Goal: Information Seeking & Learning: Learn about a topic

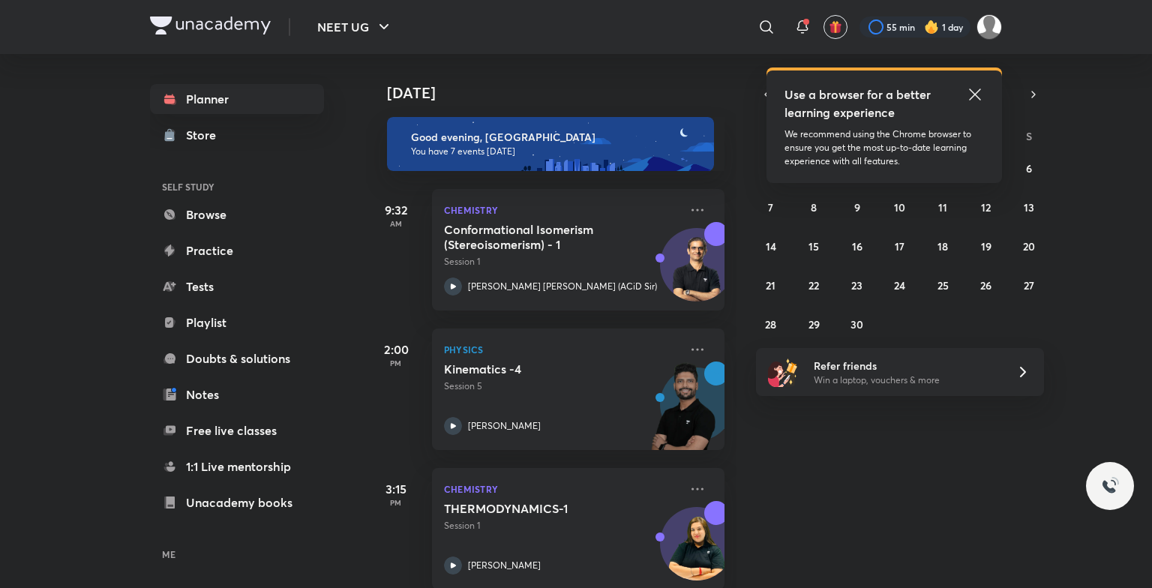
click at [981, 96] on icon at bounding box center [975, 95] width 18 height 18
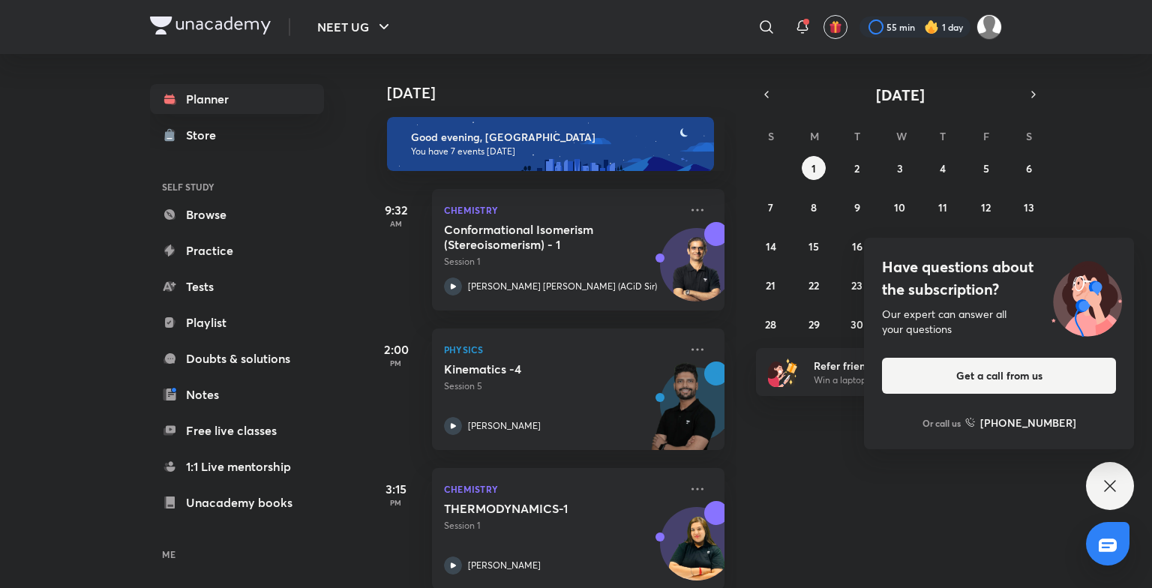
click at [1116, 470] on div "Have questions about the subscription? Our expert can answer all your questions…" at bounding box center [1110, 486] width 48 height 48
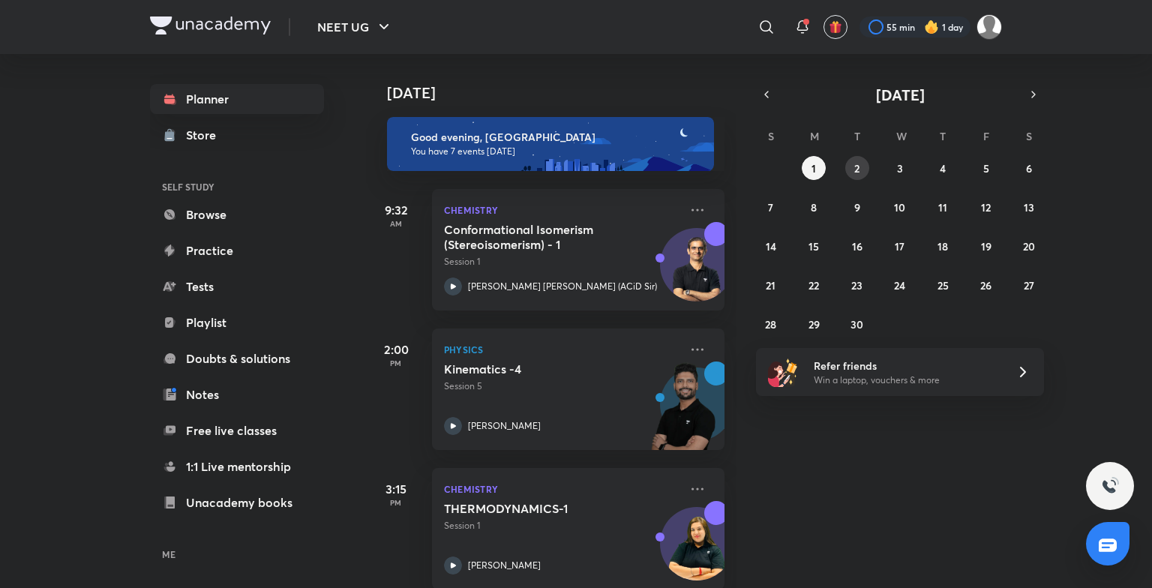
click at [846, 166] on button "2" at bounding box center [858, 168] width 24 height 24
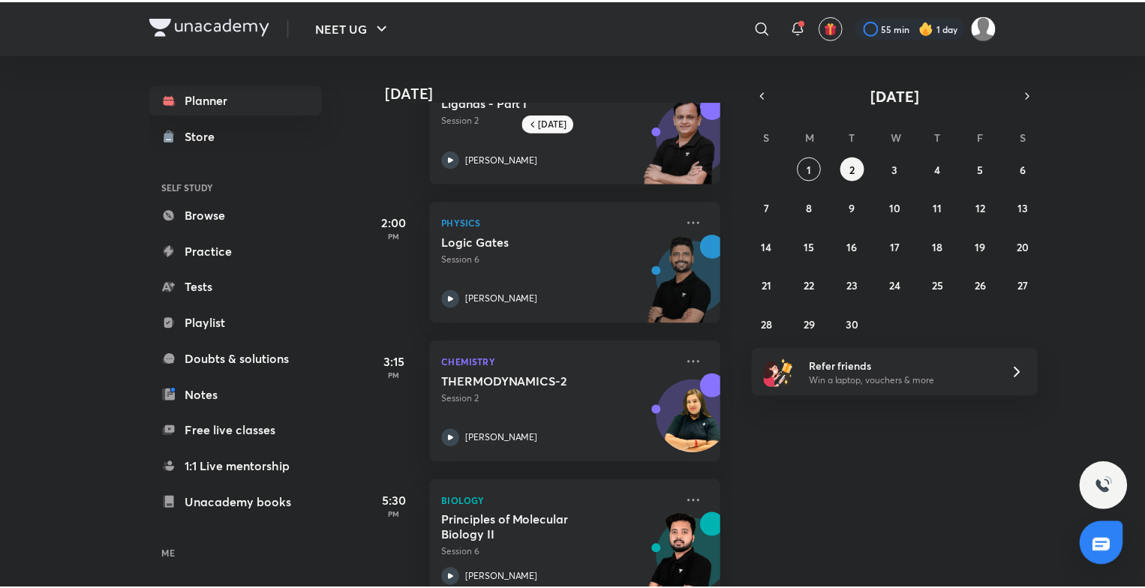
scroll to position [60, 0]
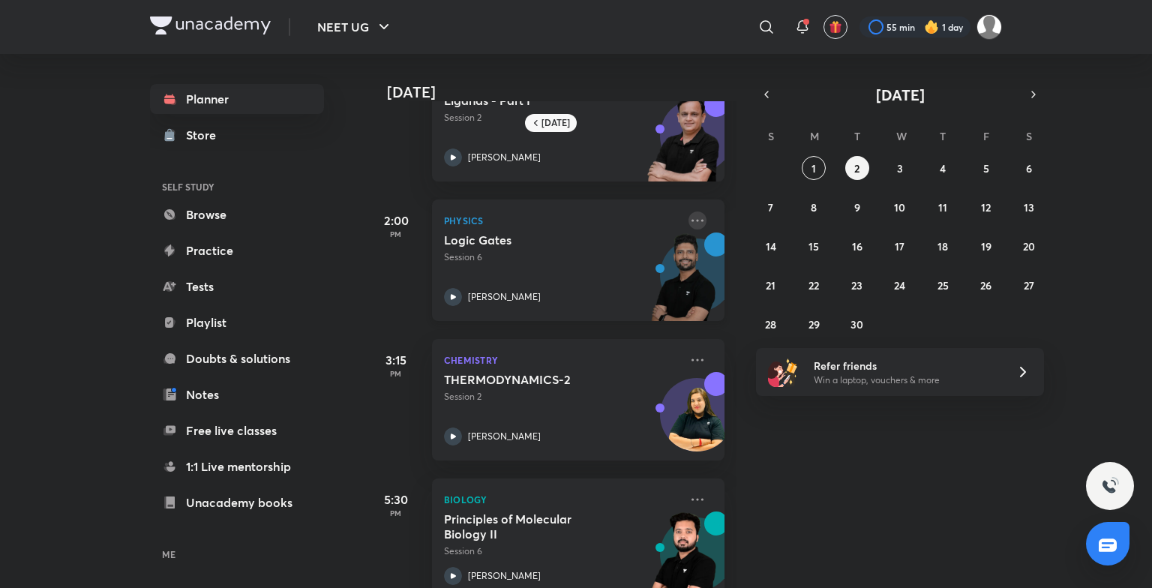
click at [689, 215] on icon at bounding box center [698, 221] width 18 height 18
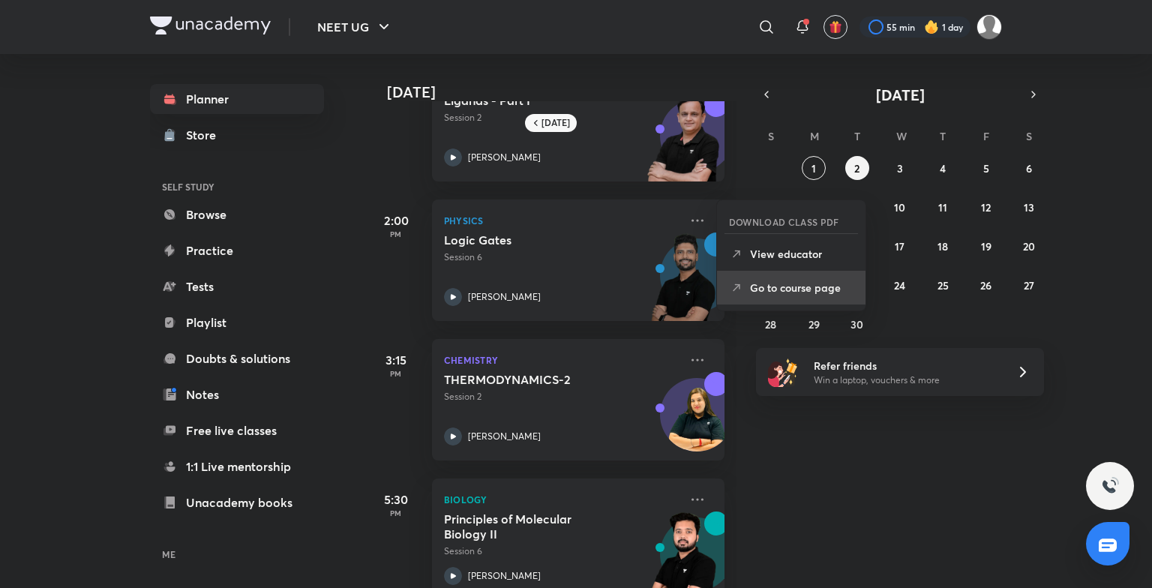
click at [761, 298] on li "Go to course page" at bounding box center [791, 288] width 149 height 34
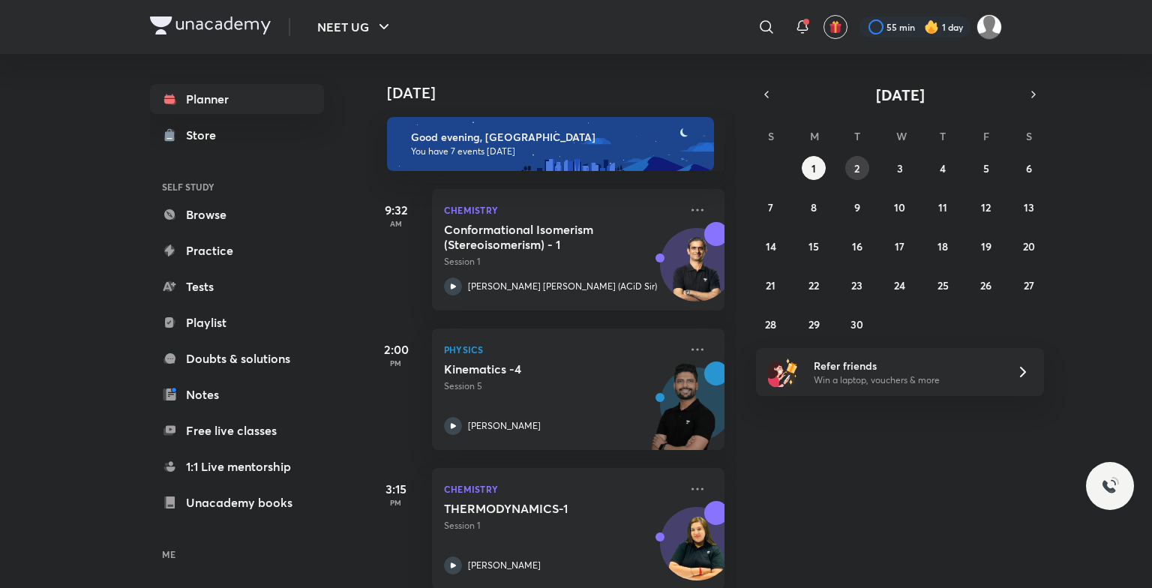
click at [855, 165] on abbr "2" at bounding box center [857, 168] width 5 height 14
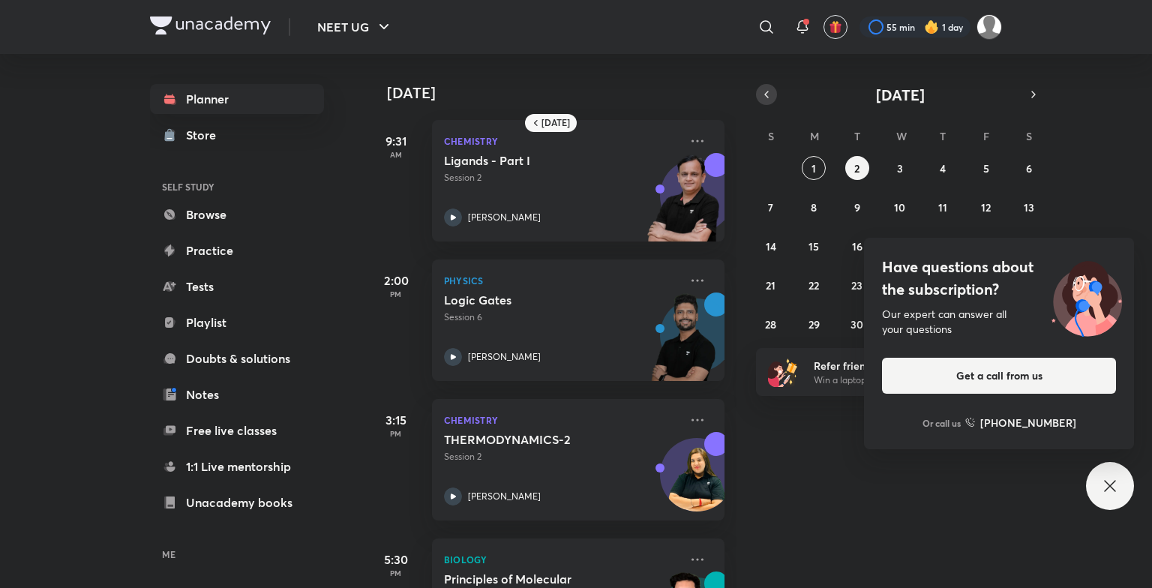
click at [768, 97] on icon "button" at bounding box center [766, 95] width 3 height 6
click at [1119, 491] on div "Have questions about the subscription? Our expert can answer all your questions…" at bounding box center [1110, 486] width 48 height 48
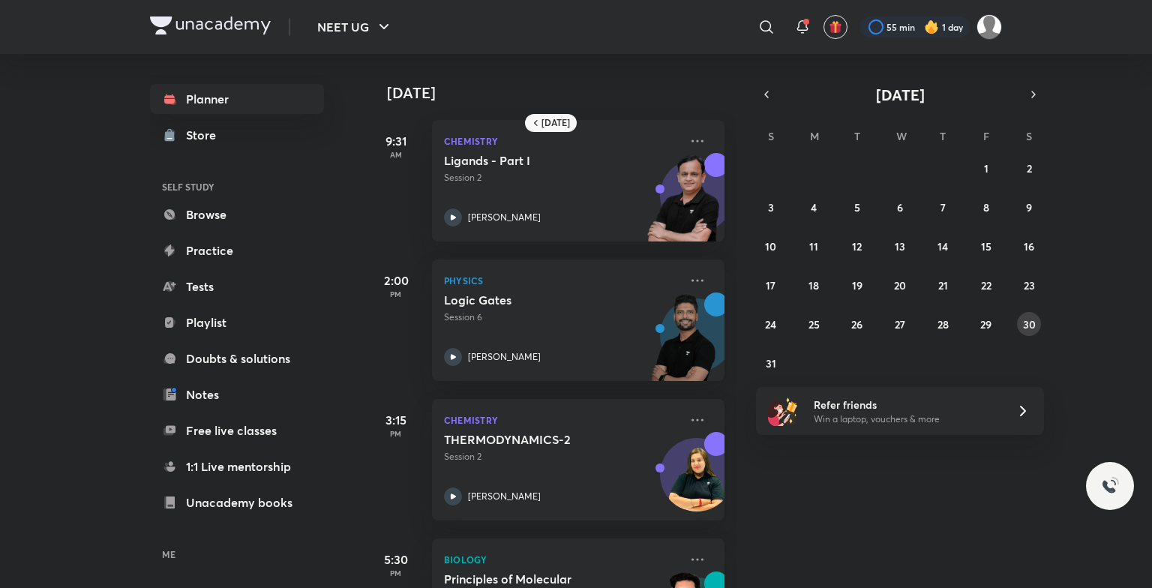
click at [1025, 318] on abbr "30" at bounding box center [1029, 324] width 13 height 14
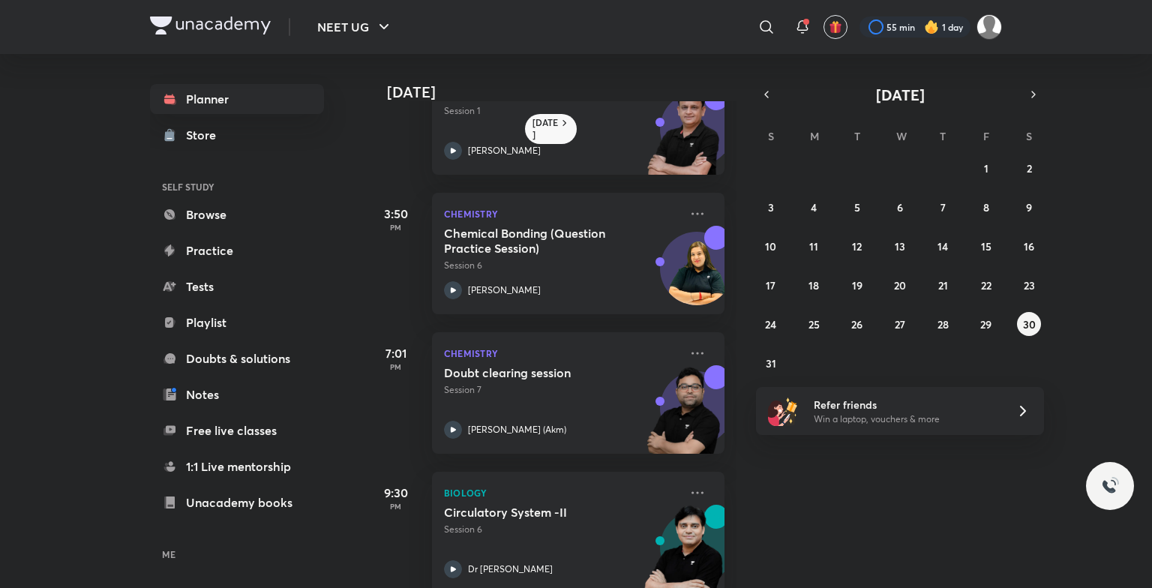
scroll to position [219, 0]
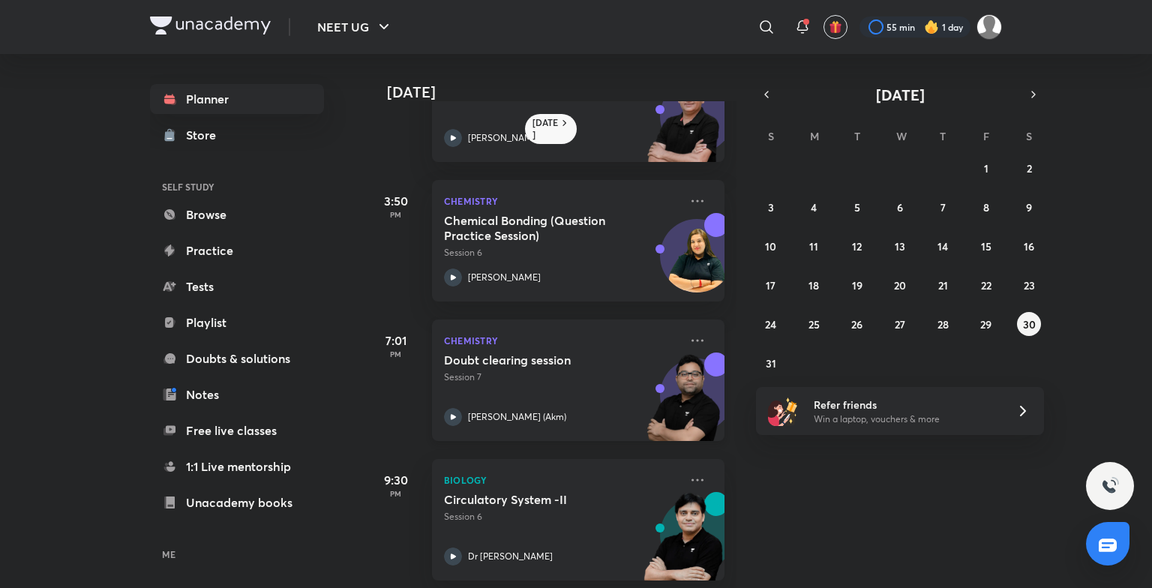
click at [577, 399] on div "Doubt clearing session Session 7 Ajay Mishra (Akm)" at bounding box center [562, 390] width 236 height 74
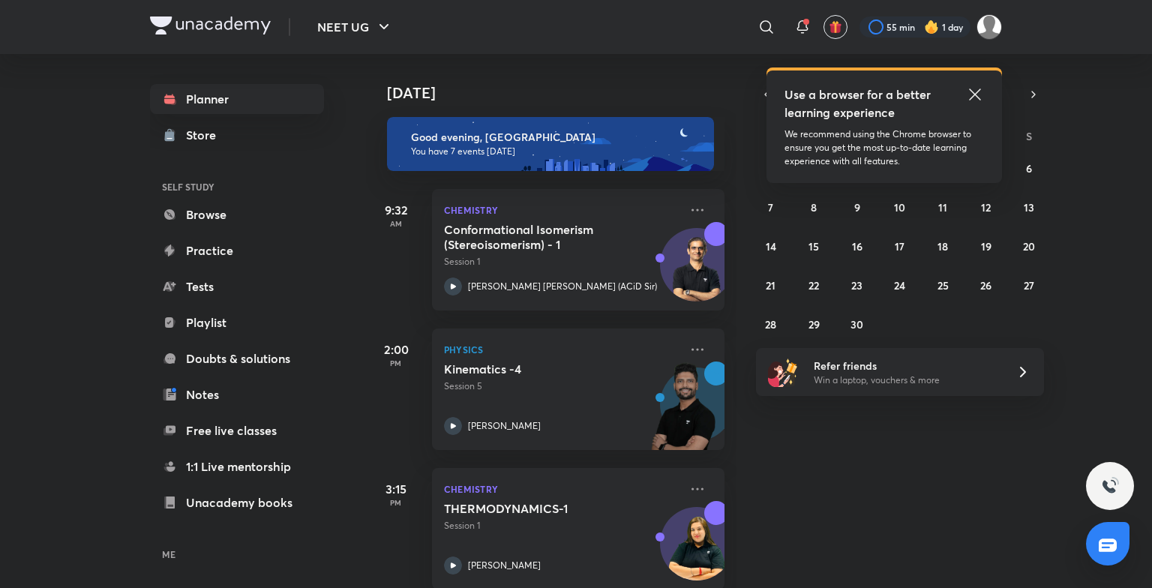
click at [965, 92] on div "Use a browser for a better learning experience" at bounding box center [885, 104] width 200 height 36
click at [978, 94] on icon at bounding box center [975, 95] width 18 height 18
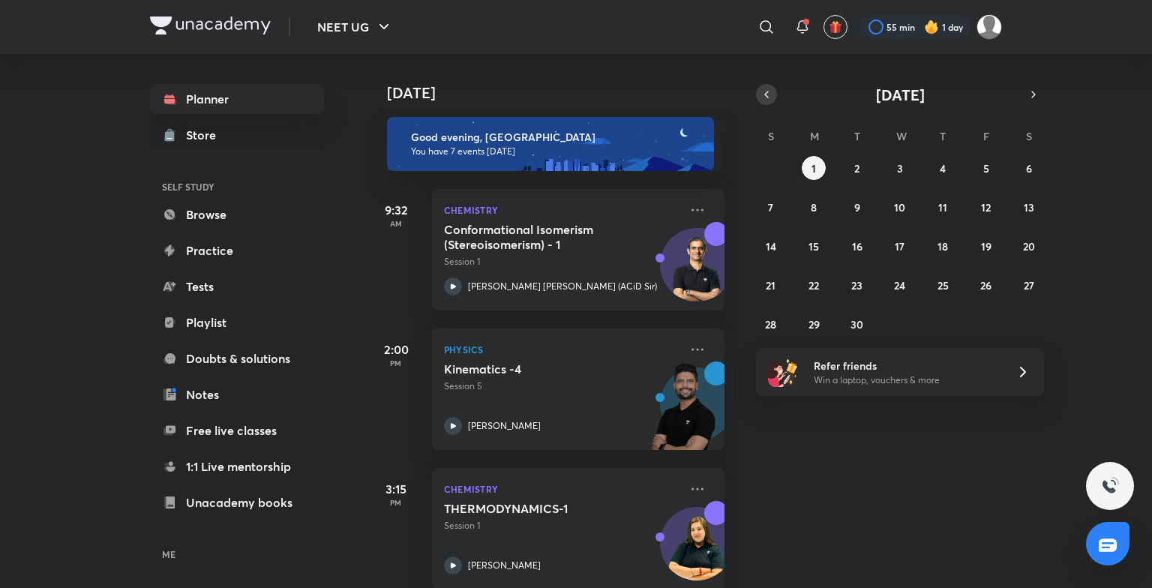
click at [765, 87] on button "button" at bounding box center [766, 94] width 21 height 21
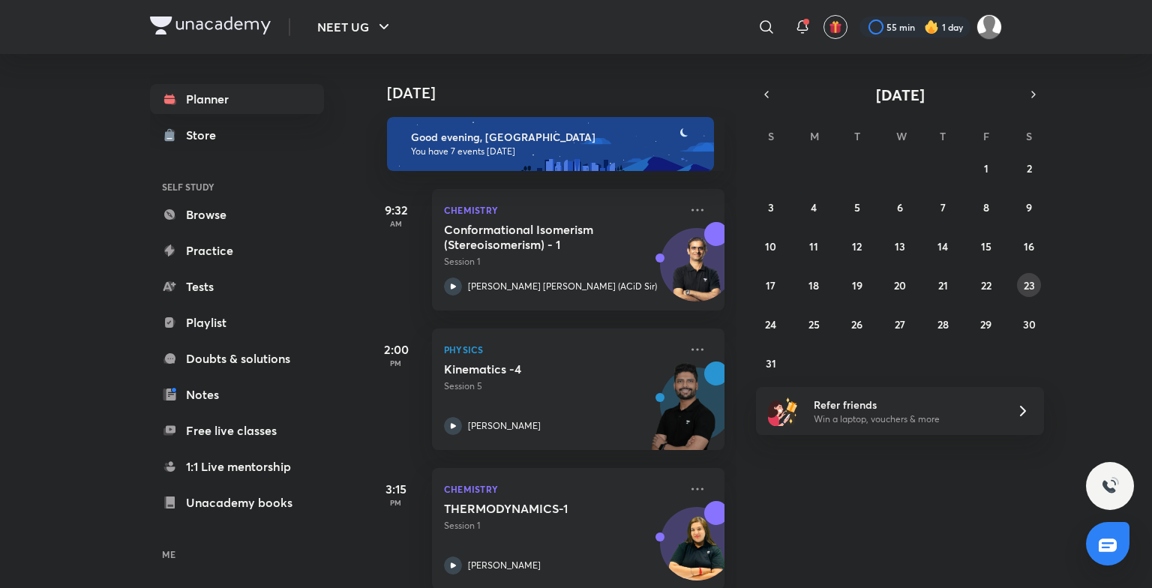
click at [1031, 287] on abbr "23" at bounding box center [1029, 285] width 11 height 14
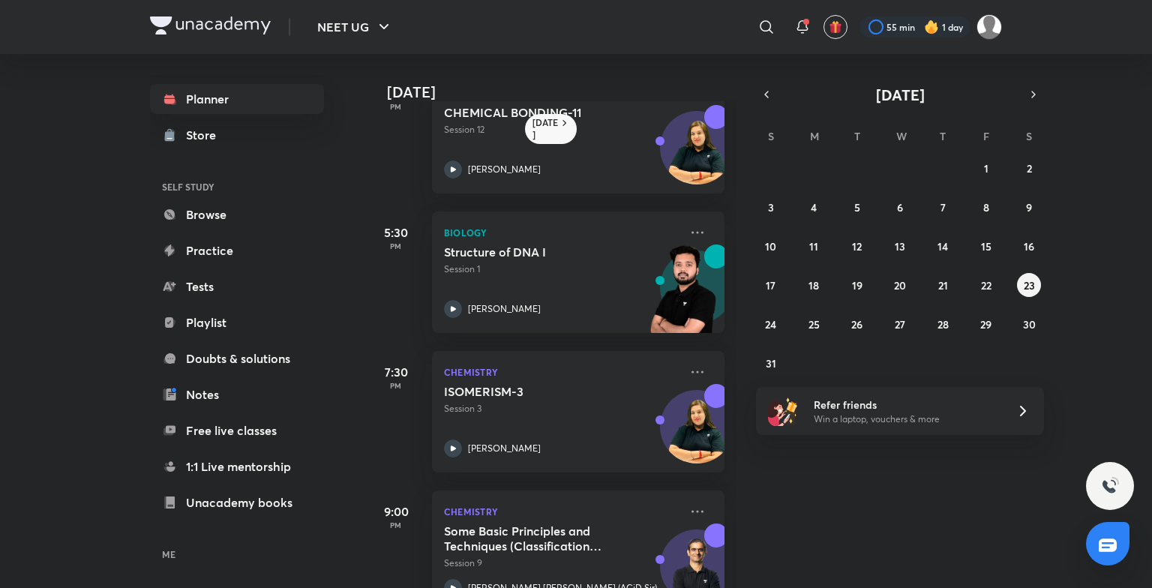
scroll to position [374, 0]
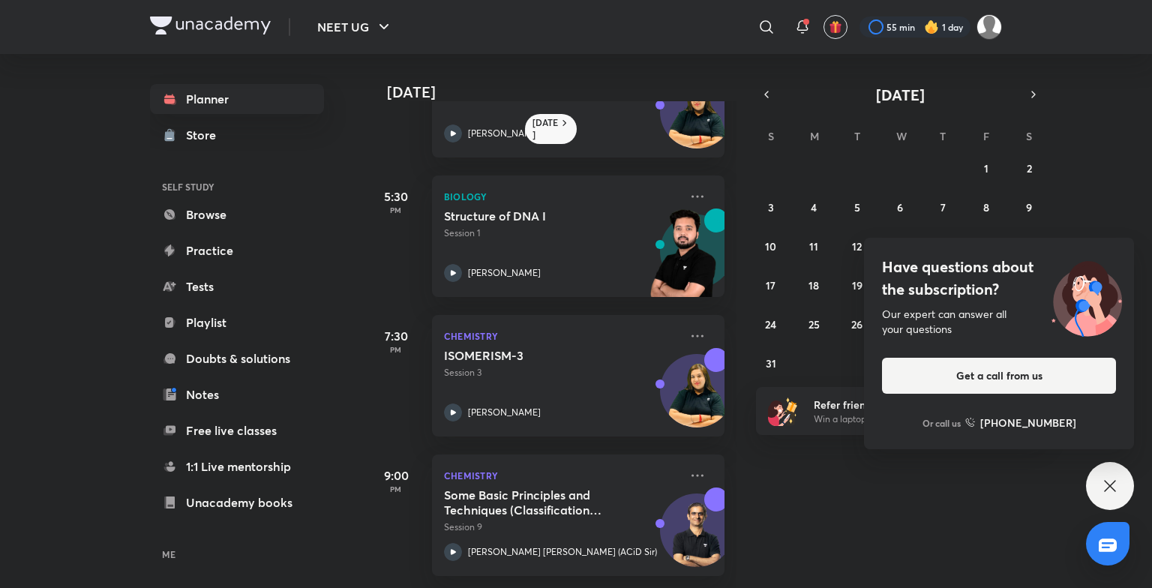
click at [1106, 485] on icon at bounding box center [1110, 486] width 18 height 18
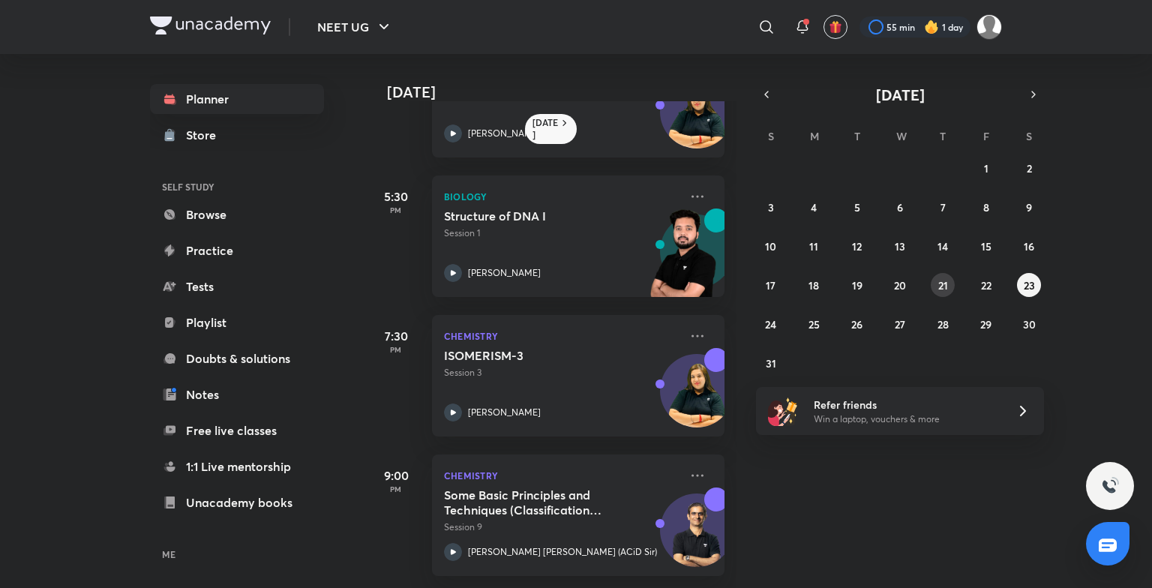
click at [945, 287] on abbr "21" at bounding box center [944, 285] width 10 height 14
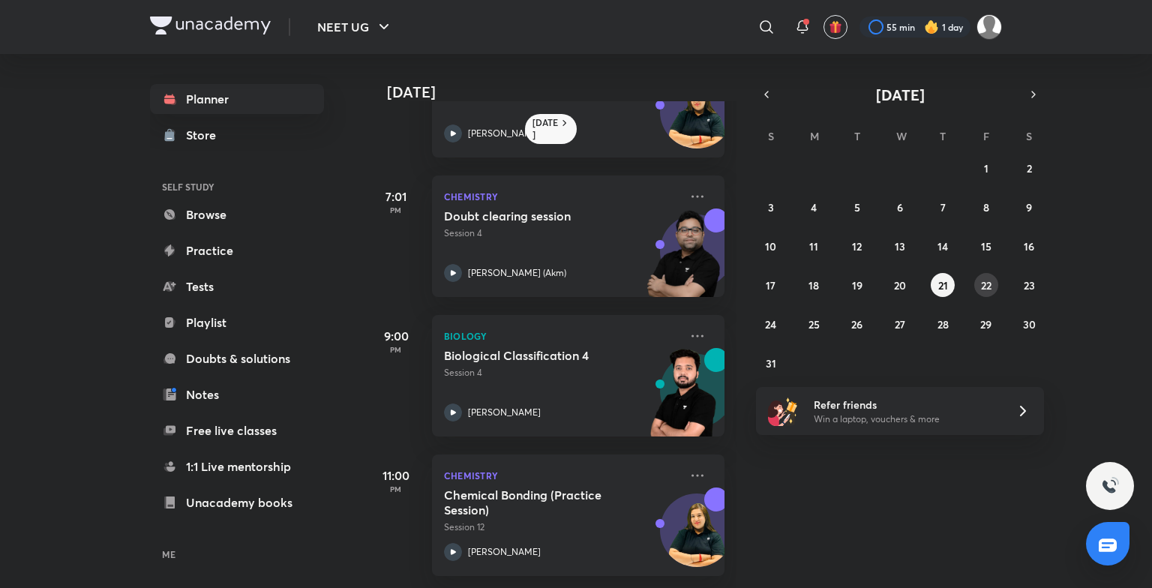
click at [981, 292] on button "22" at bounding box center [987, 285] width 24 height 24
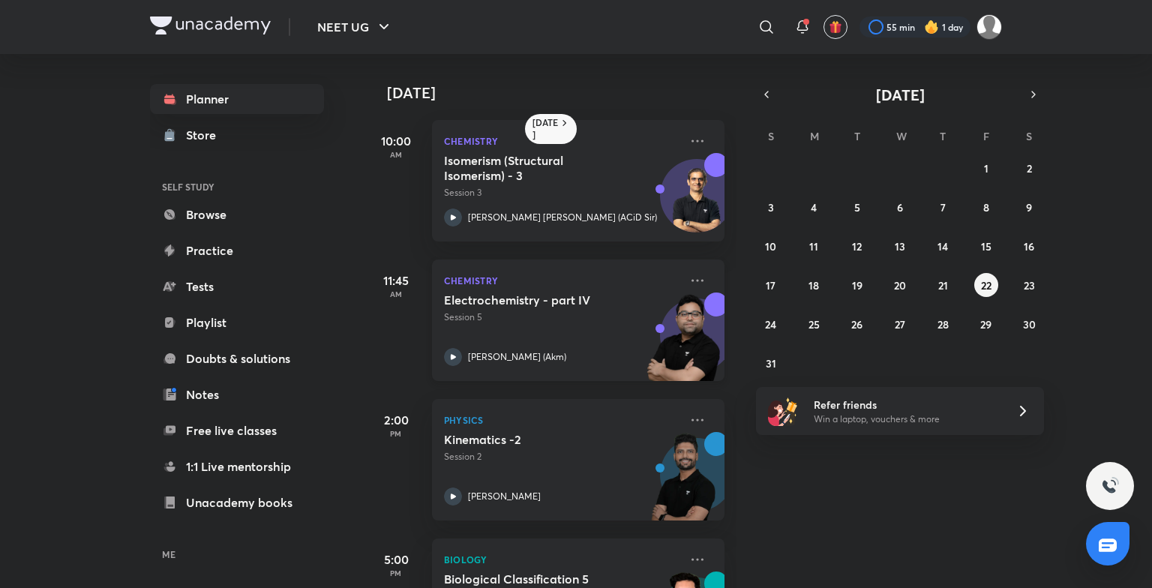
click at [601, 304] on h5 "Electrochemistry - part IV" at bounding box center [537, 300] width 187 height 15
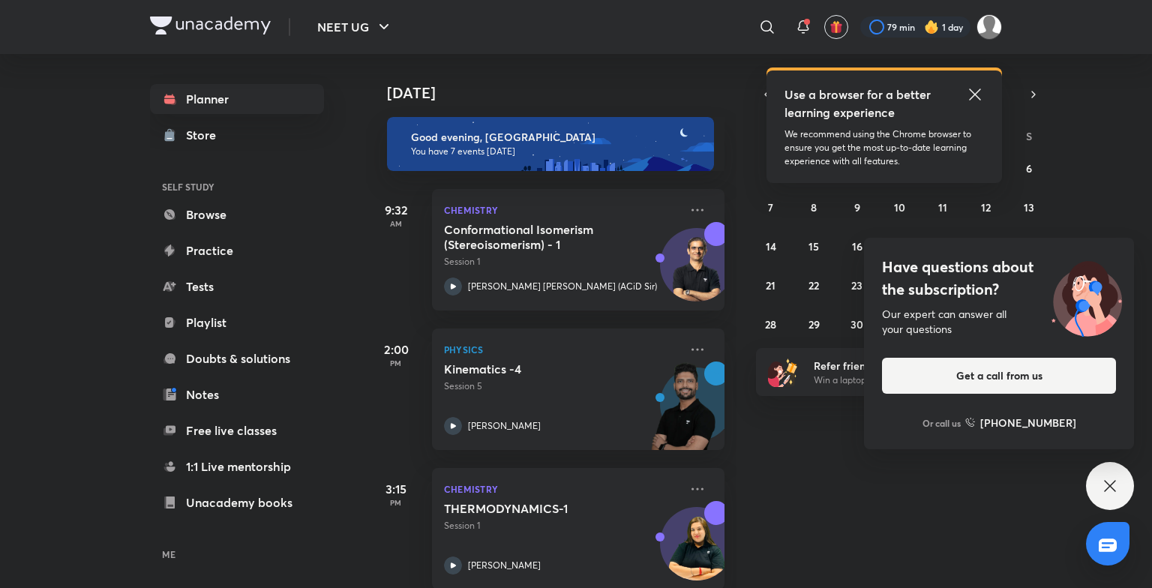
click at [1110, 497] on div "Have questions about the subscription? Our expert can answer all your questions…" at bounding box center [1110, 486] width 48 height 48
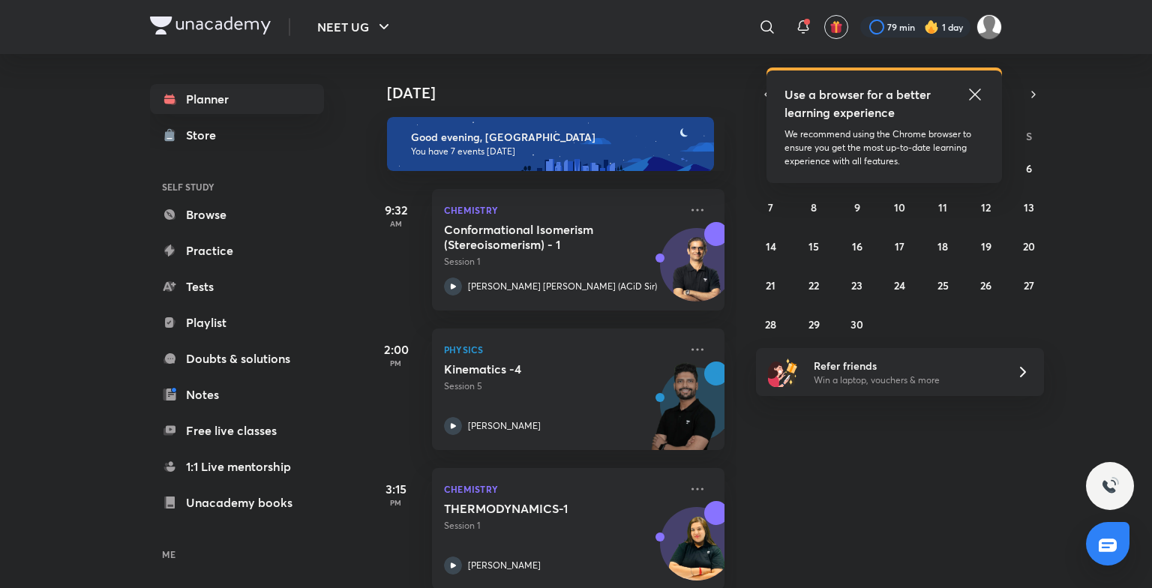
click at [973, 88] on icon at bounding box center [975, 95] width 18 height 18
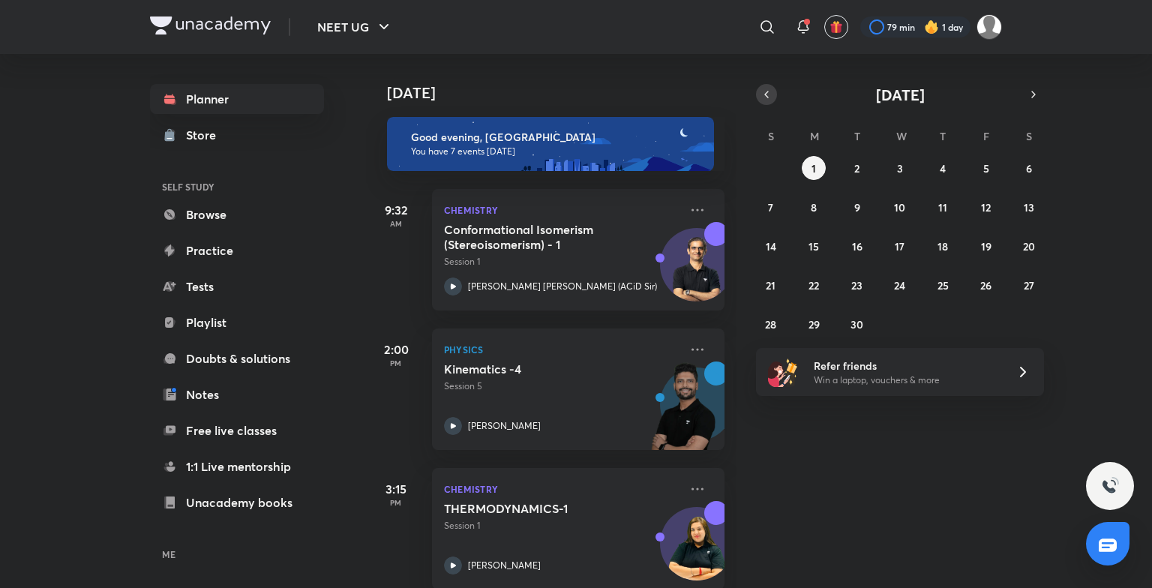
click at [769, 94] on icon "button" at bounding box center [767, 95] width 12 height 14
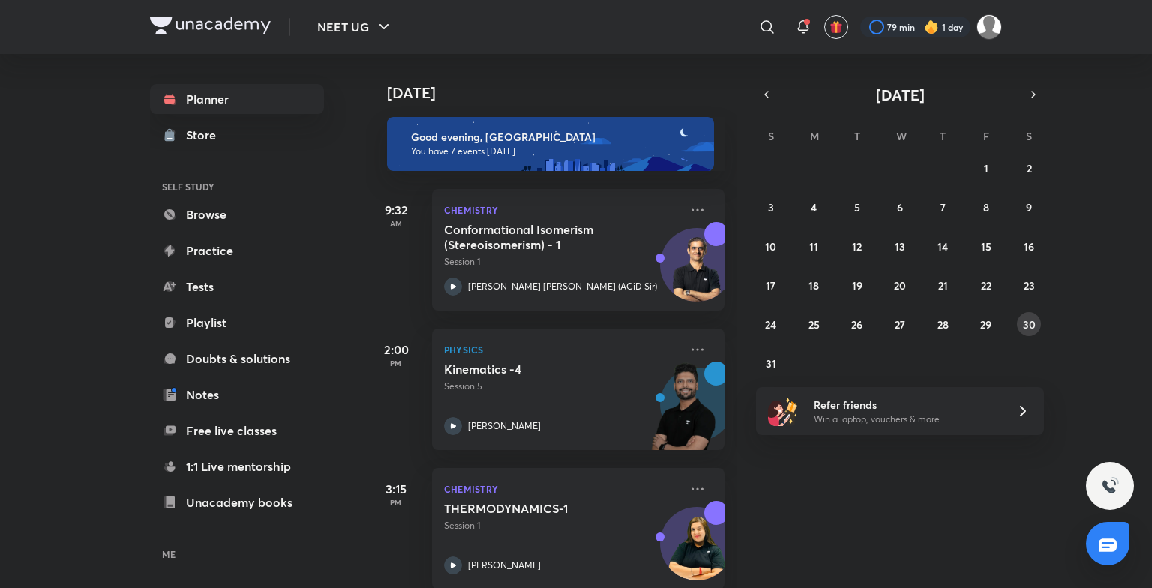
click at [1029, 327] on abbr "30" at bounding box center [1029, 324] width 13 height 14
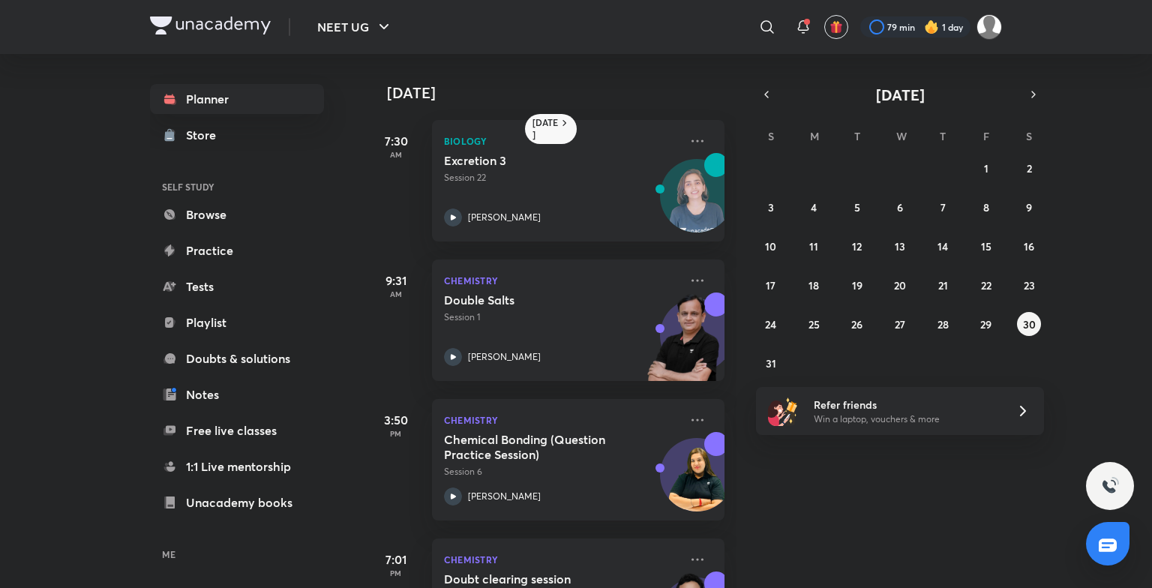
scroll to position [235, 0]
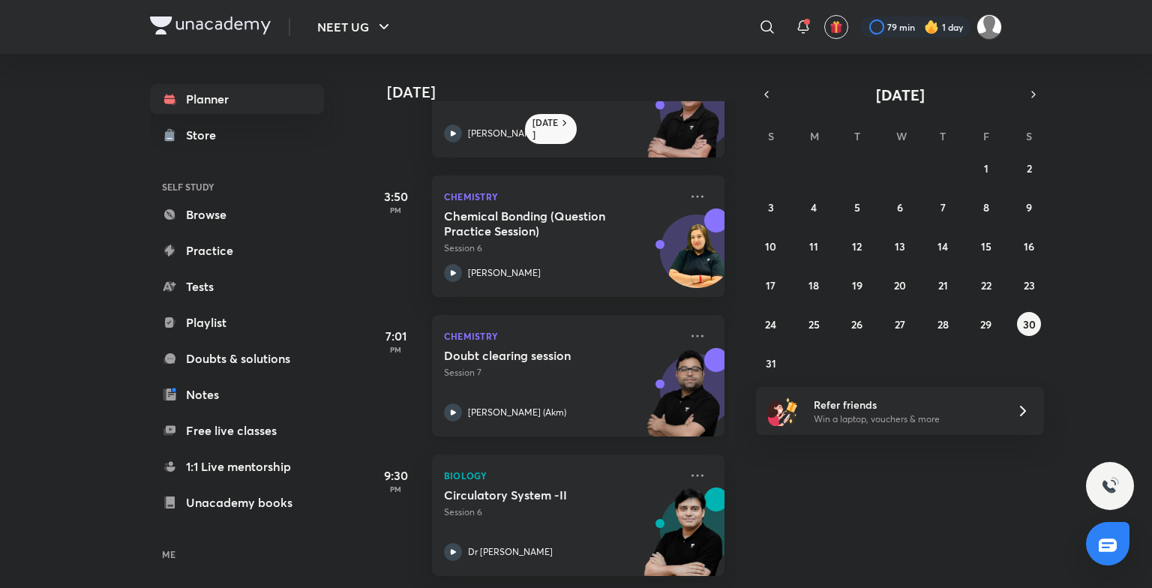
click at [615, 404] on div "[PERSON_NAME] (Akm)" at bounding box center [562, 413] width 236 height 18
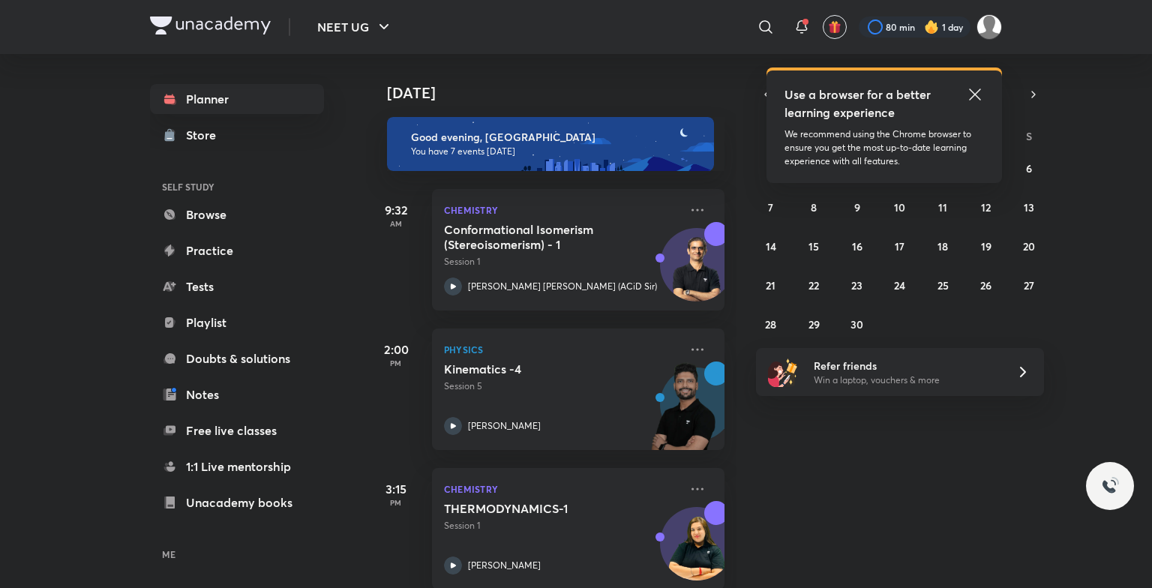
click at [966, 101] on div "Use a browser for a better learning experience" at bounding box center [885, 104] width 200 height 36
click at [974, 92] on icon at bounding box center [975, 95] width 18 height 18
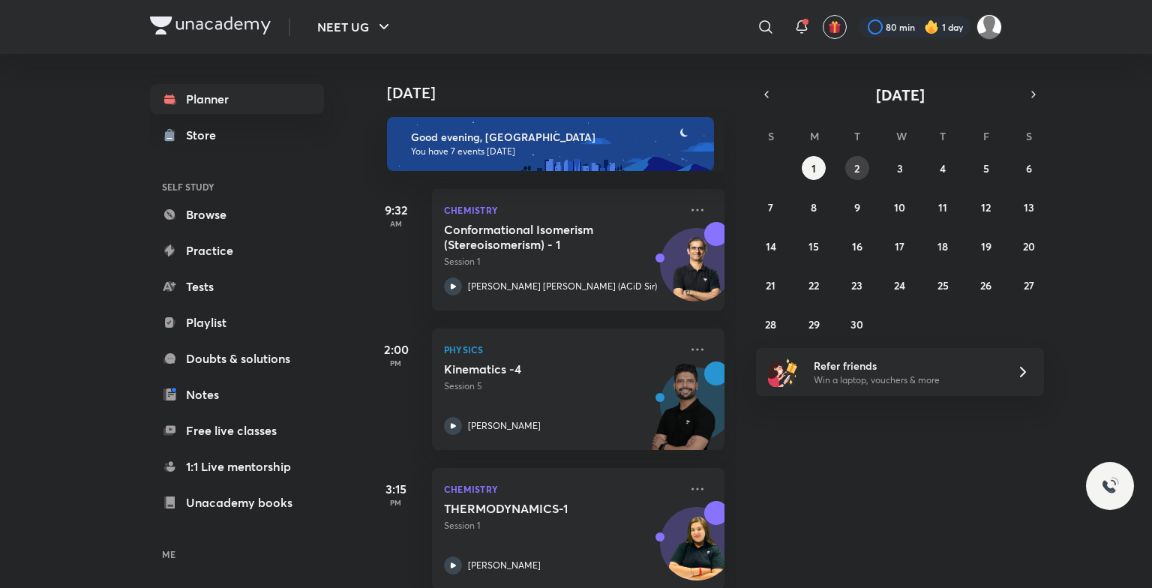
click at [846, 173] on button "2" at bounding box center [858, 168] width 24 height 24
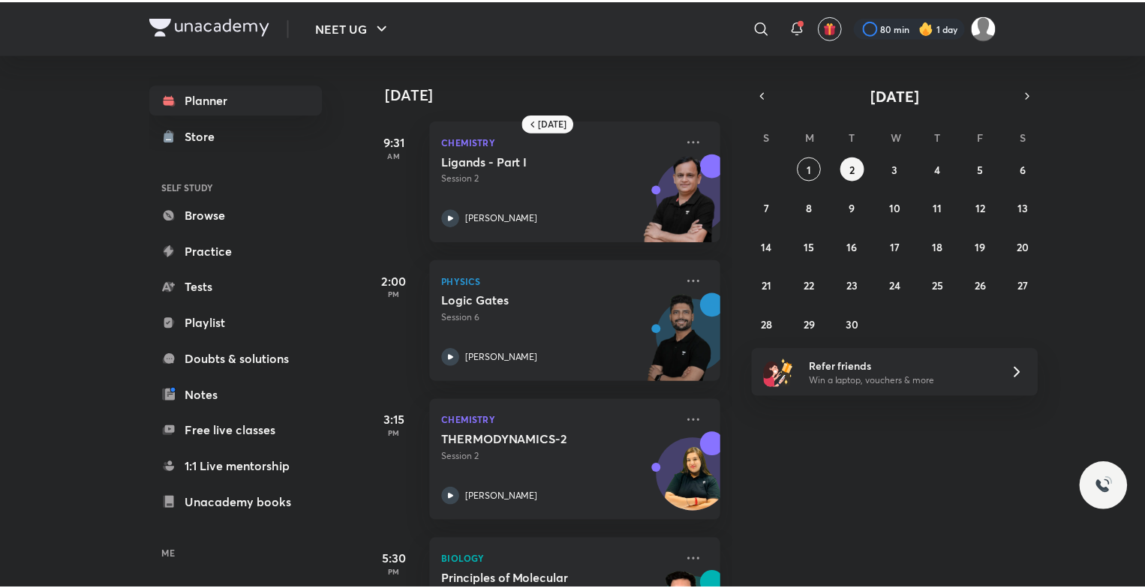
scroll to position [235, 0]
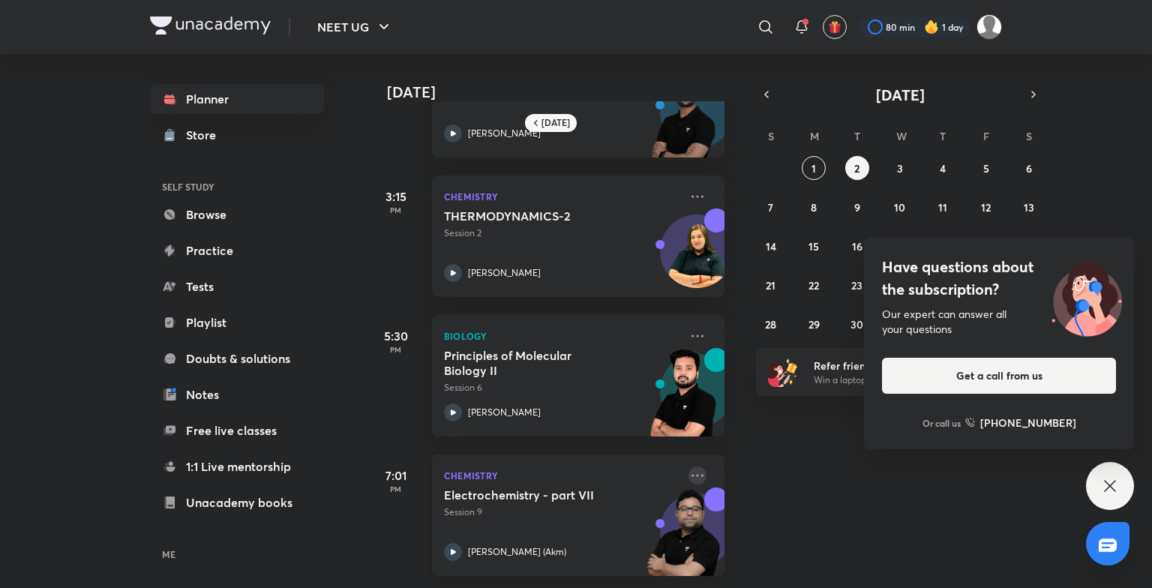
click at [689, 467] on icon at bounding box center [698, 476] width 18 height 18
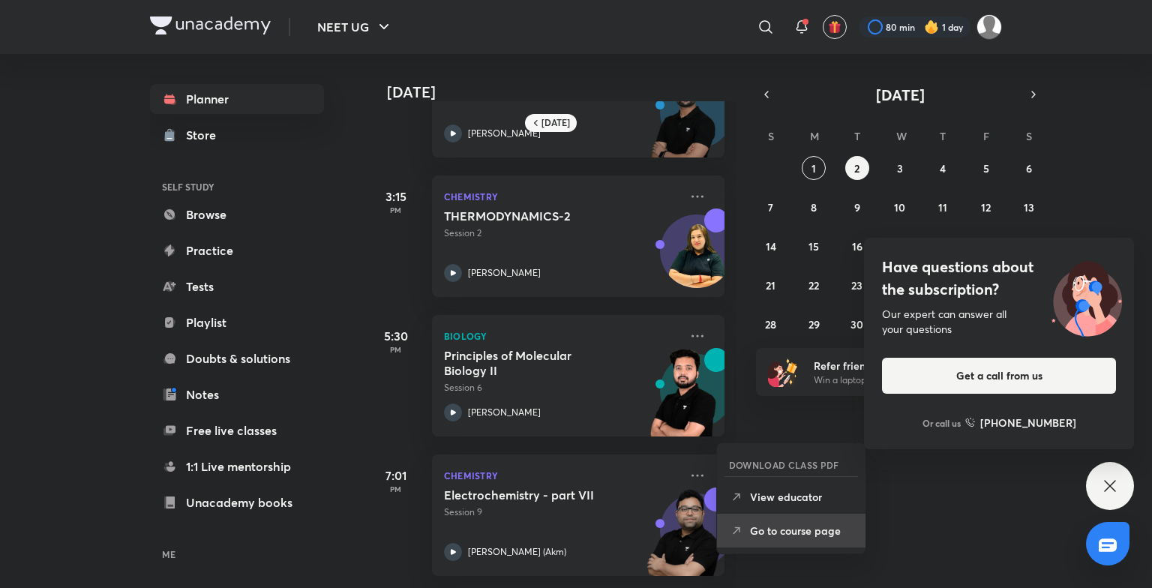
click at [750, 528] on p "Go to course page" at bounding box center [802, 531] width 104 height 16
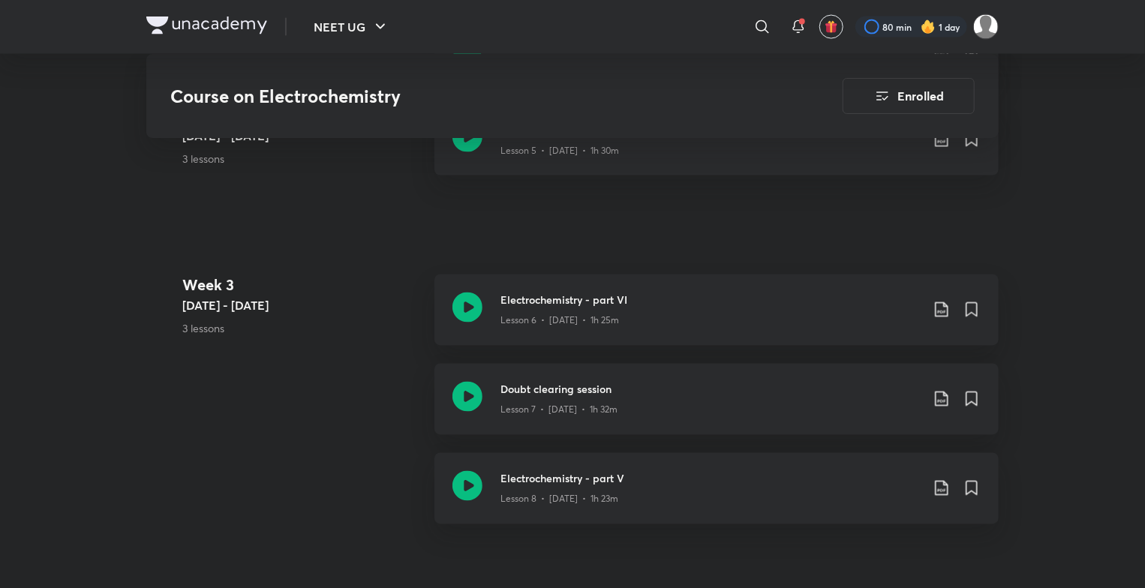
scroll to position [1271, 0]
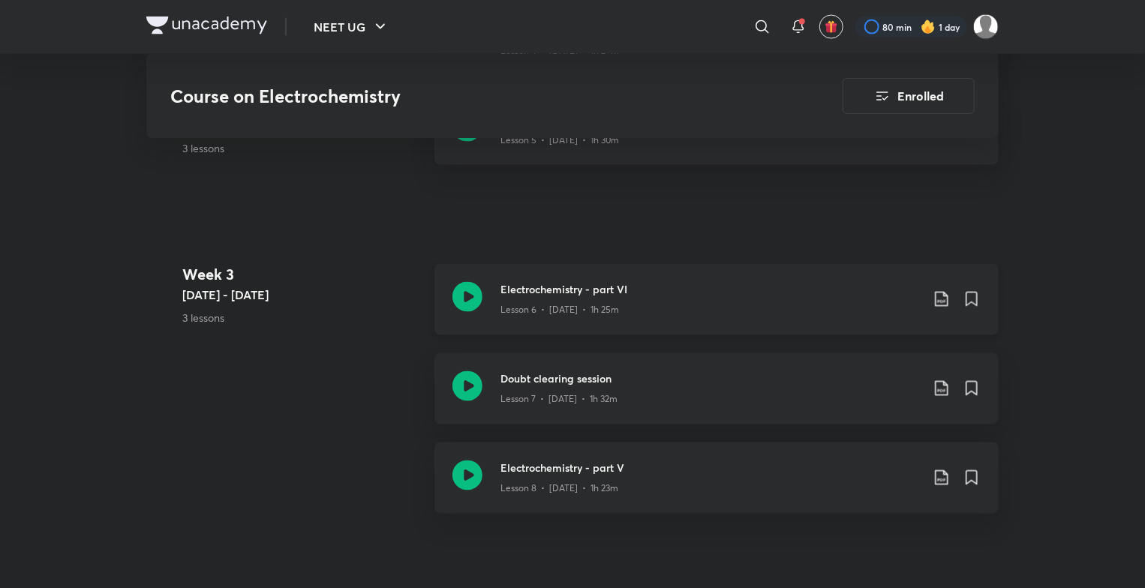
click at [878, 282] on h3 "Electrochemistry - part VI" at bounding box center [710, 290] width 420 height 16
